Goal: Task Accomplishment & Management: Manage account settings

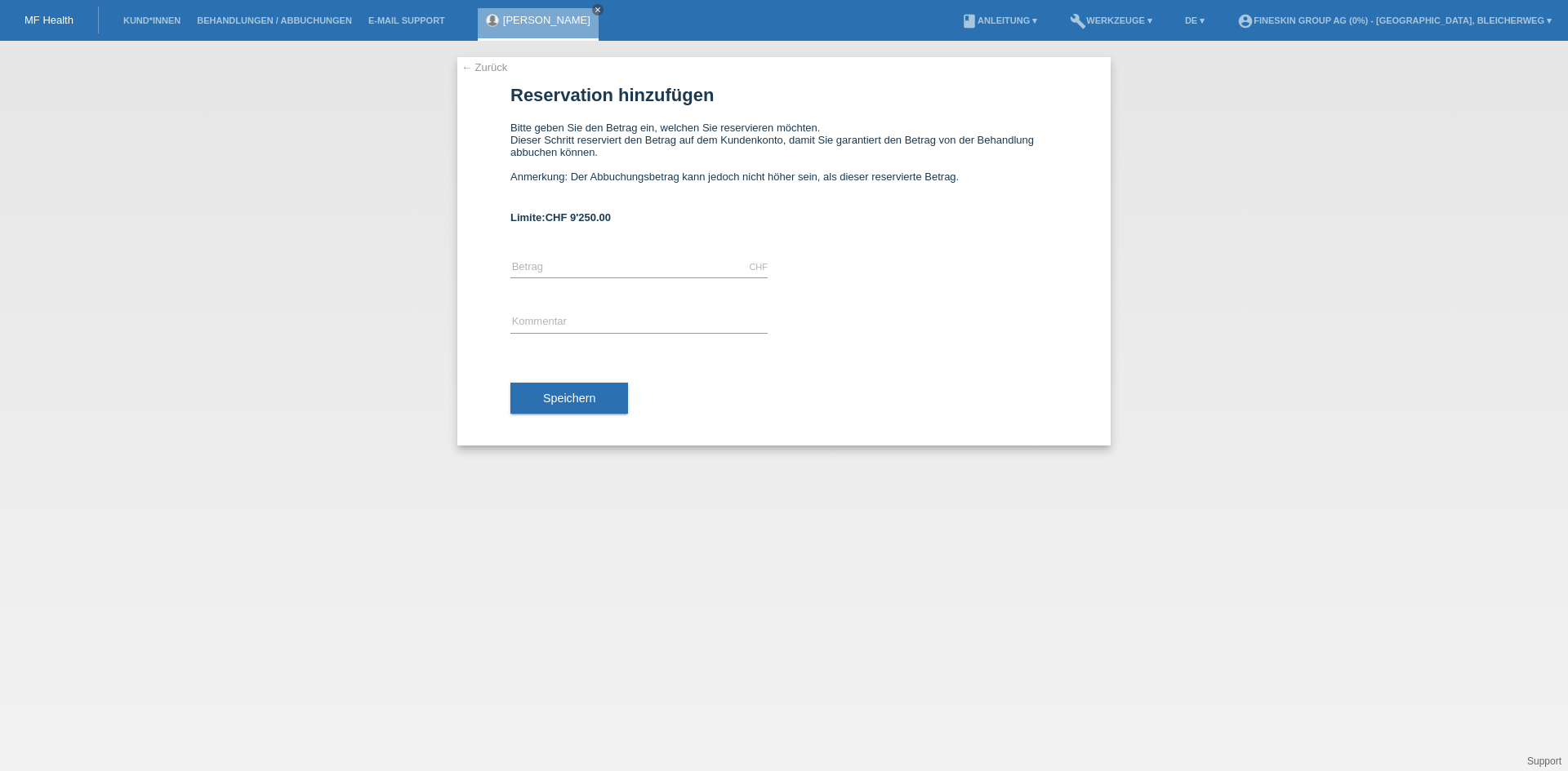
click at [519, 16] on link "[PERSON_NAME]" at bounding box center [547, 19] width 88 height 13
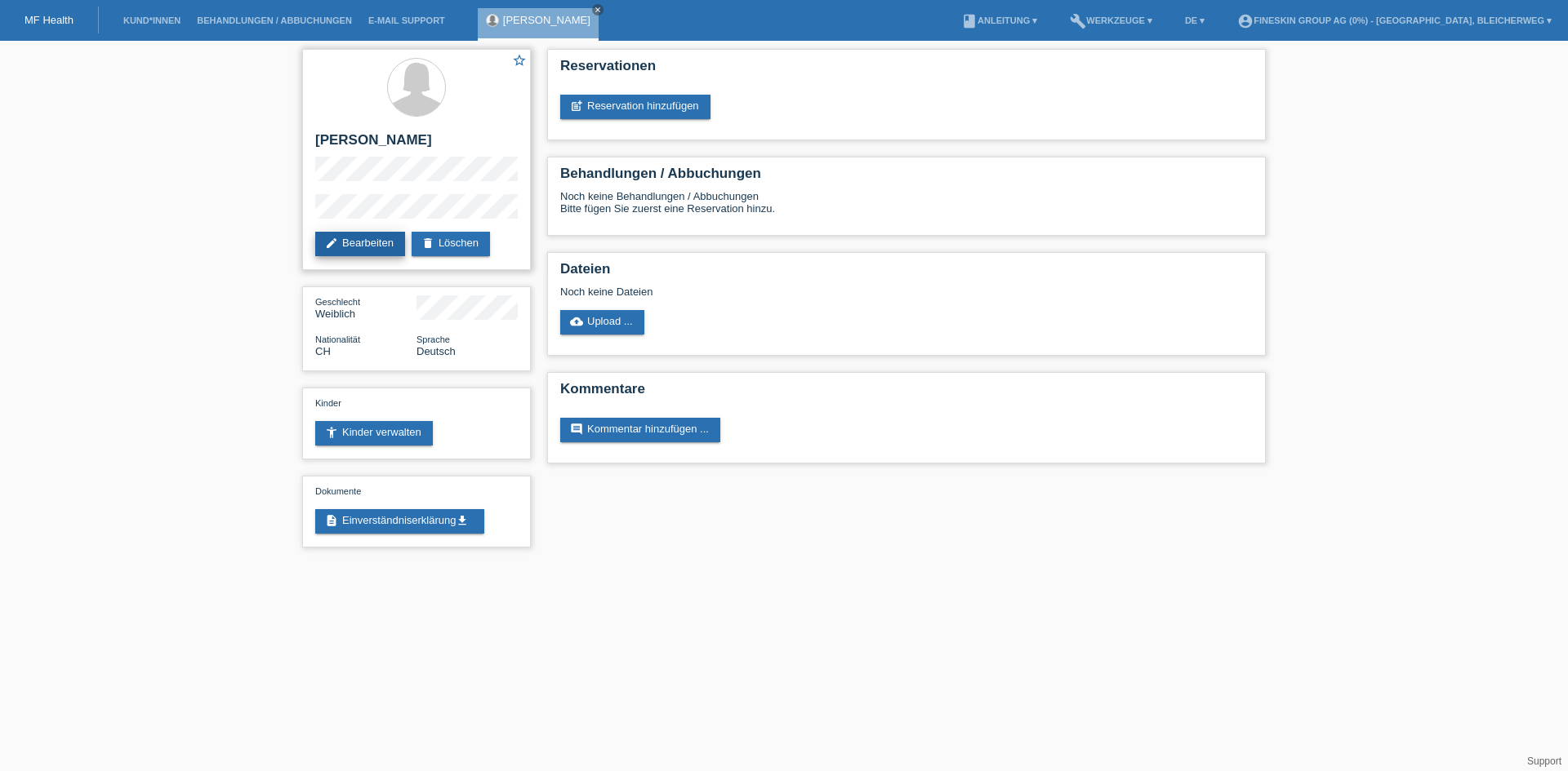
click at [365, 245] on link "edit Bearbeiten" at bounding box center [360, 243] width 90 height 24
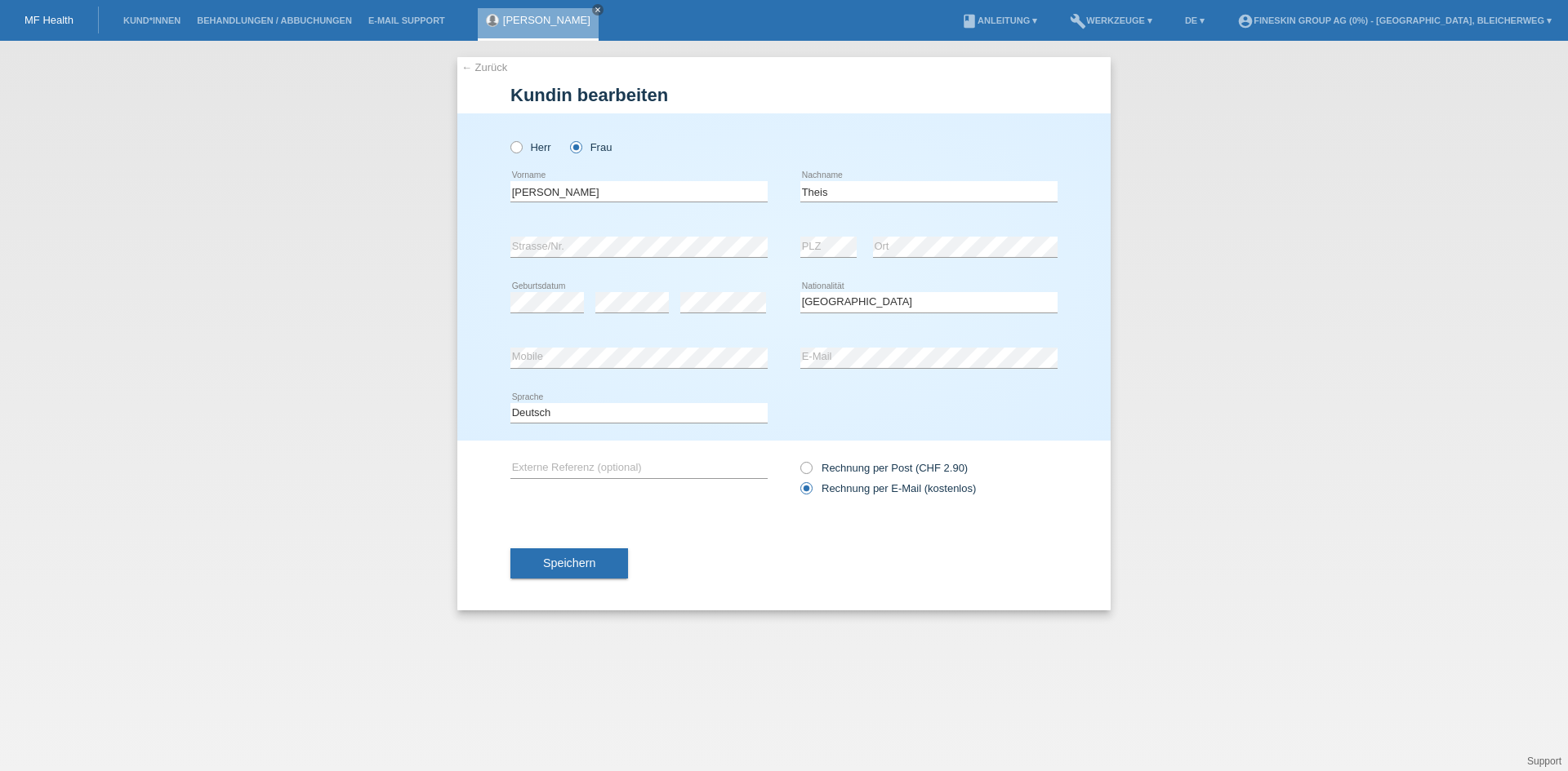
select select "CH"
click at [534, 341] on div "error Mobile error E-Mail" at bounding box center [784, 359] width 547 height 56
